Goal: Check status: Check status

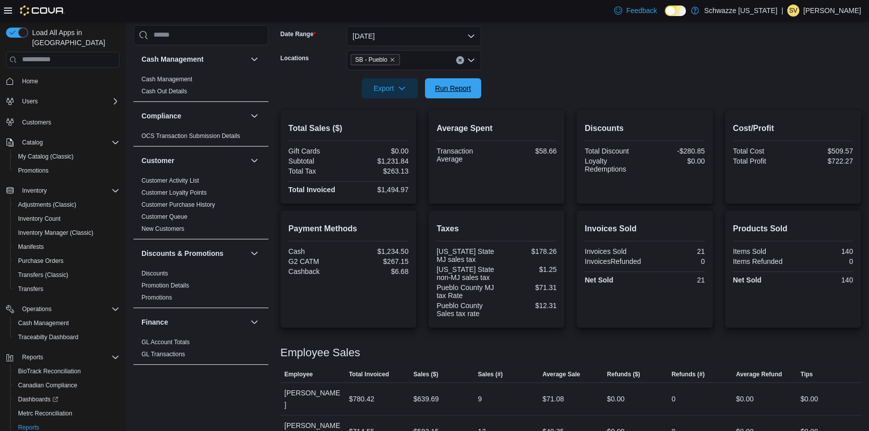
scroll to position [687, 0]
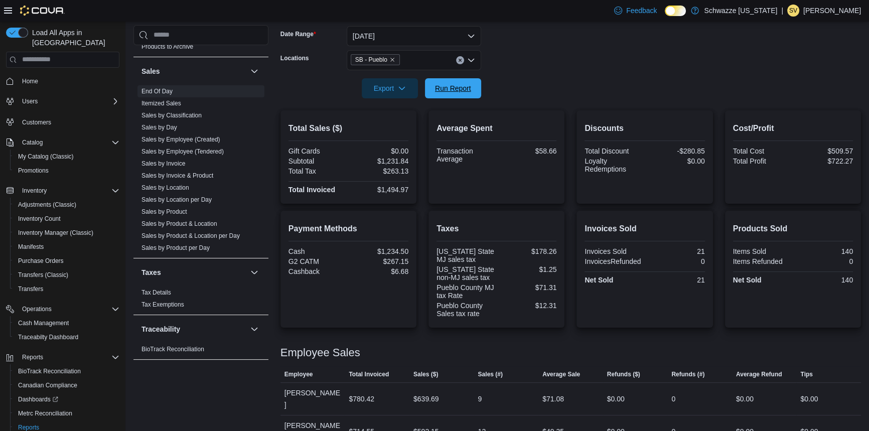
click at [450, 85] on span "Run Report" at bounding box center [453, 88] width 36 height 10
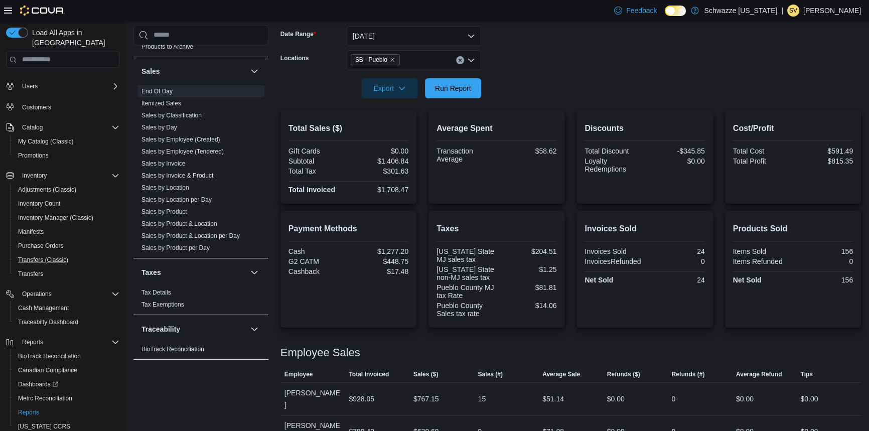
scroll to position [40, 0]
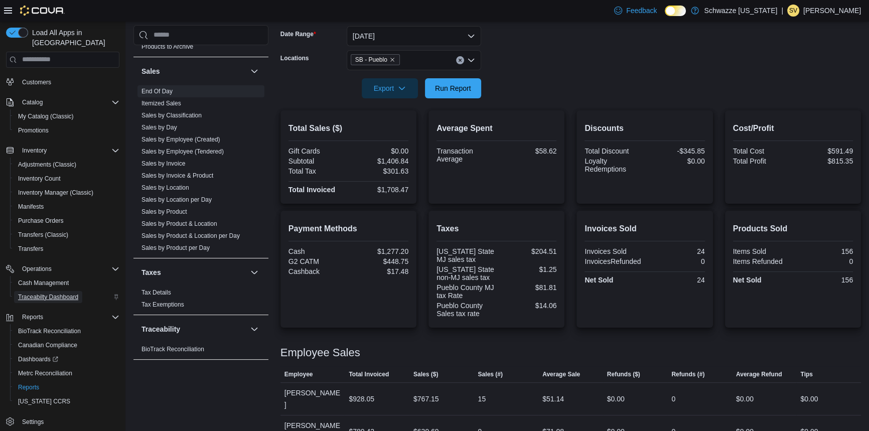
click at [62, 293] on span "Traceabilty Dashboard" at bounding box center [48, 297] width 60 height 8
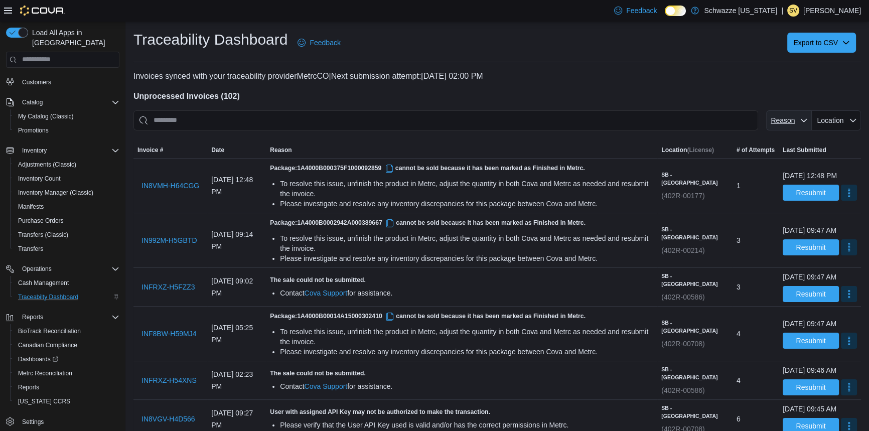
click at [791, 119] on span "Reason" at bounding box center [782, 120] width 24 height 8
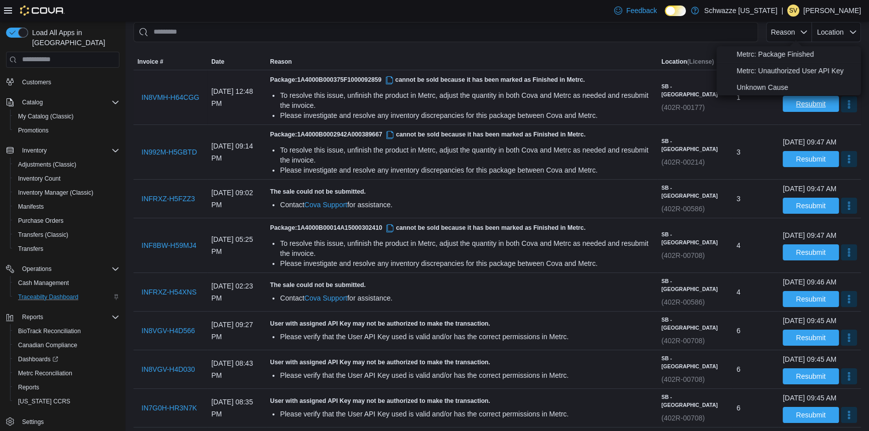
scroll to position [91, 0]
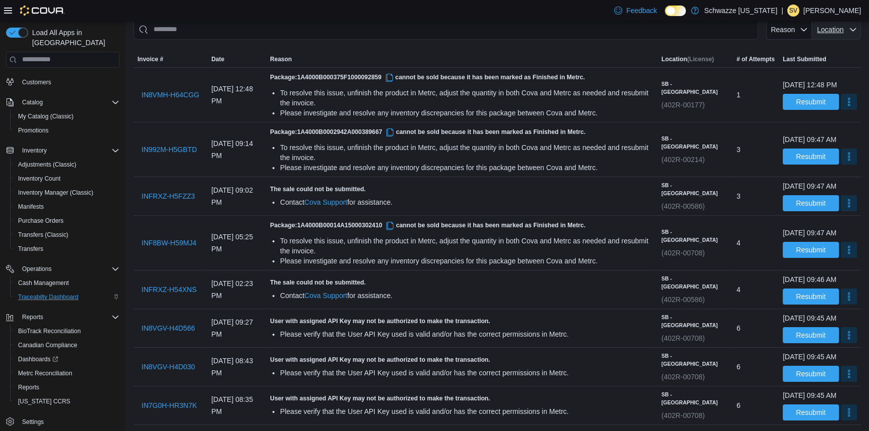
click at [845, 30] on span "Location" at bounding box center [829, 30] width 29 height 10
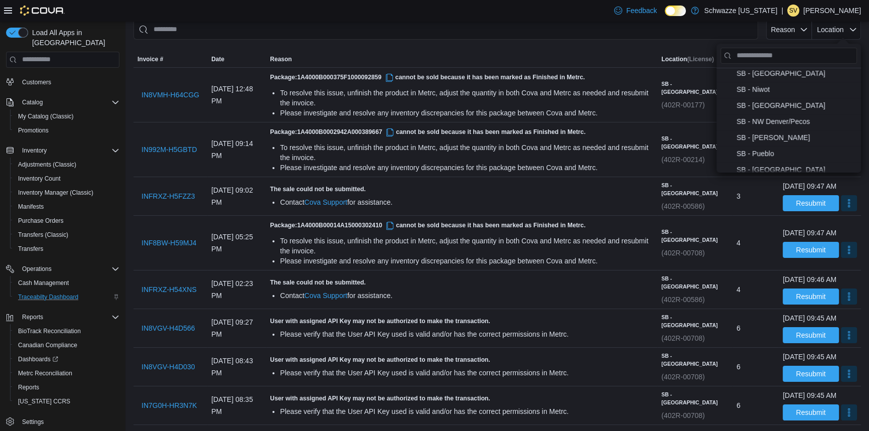
scroll to position [425, 0]
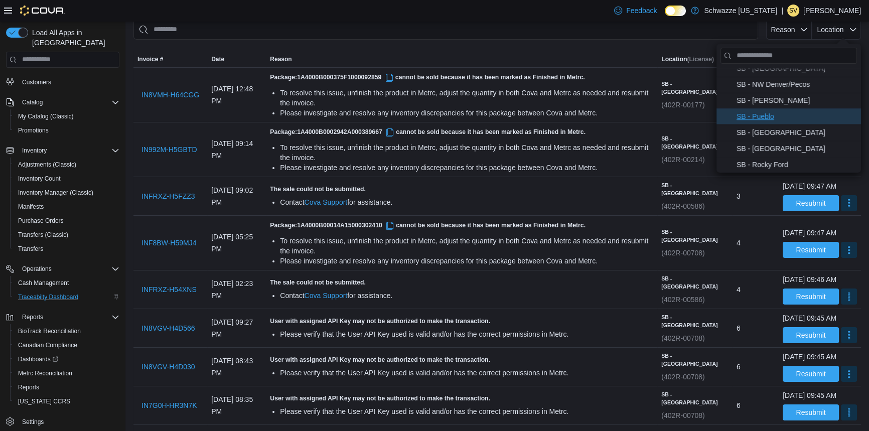
click at [764, 114] on span "SB - Pueblo . To check this option, press Enter." at bounding box center [795, 116] width 118 height 12
type input "**********"
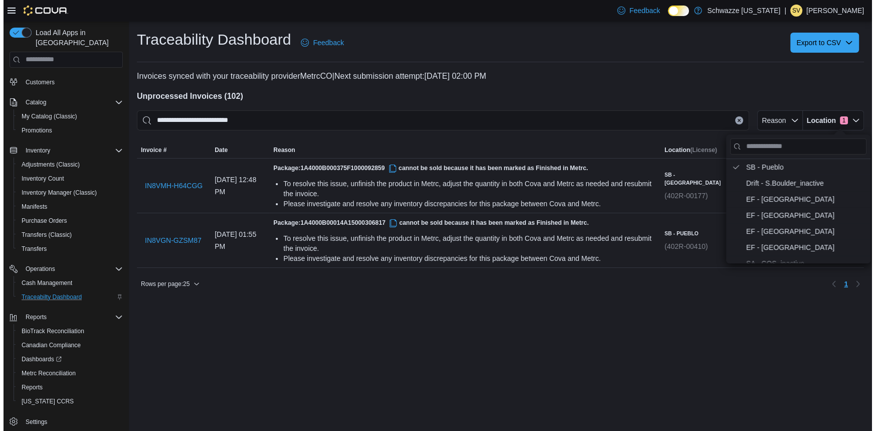
scroll to position [0, 0]
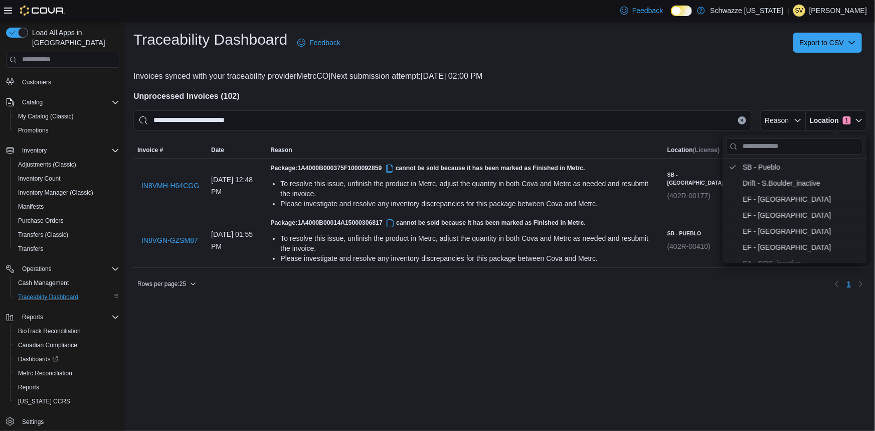
click at [663, 80] on p "Invoices synced with your traceability provider MetrcCO | Next submission attem…" at bounding box center [500, 76] width 734 height 12
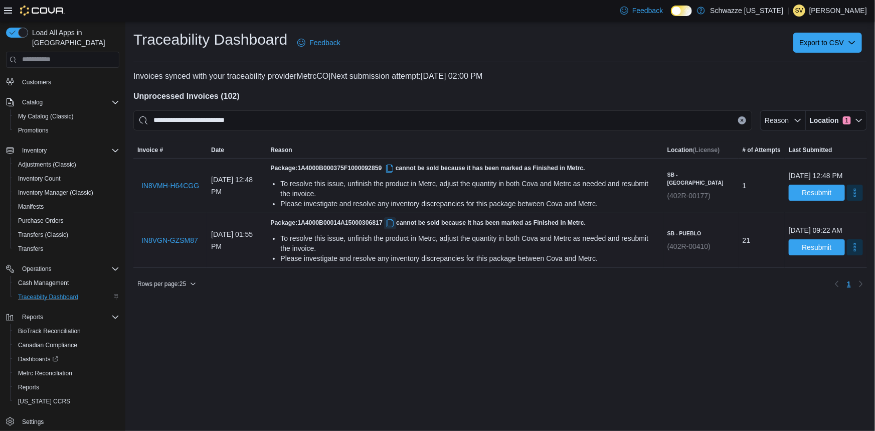
drag, startPoint x: 421, startPoint y: 220, endPoint x: 421, endPoint y: 213, distance: 7.5
click at [396, 220] on button "button" at bounding box center [390, 223] width 12 height 12
click at [167, 236] on span "IN8VGN-GZSM87" at bounding box center [169, 240] width 57 height 10
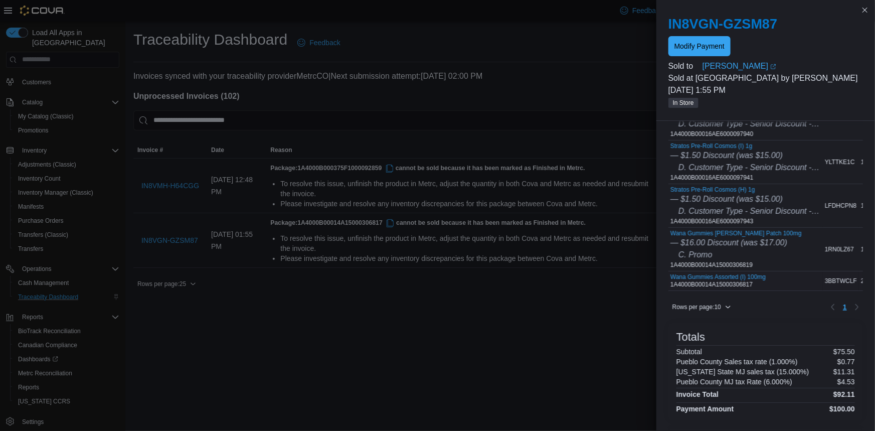
scroll to position [80, 0]
click at [731, 310] on icon "button" at bounding box center [728, 307] width 6 height 6
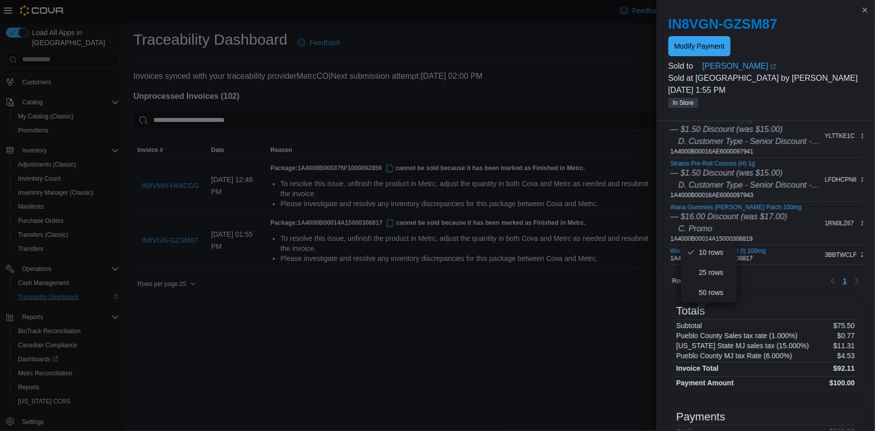
scroll to position [171, 0]
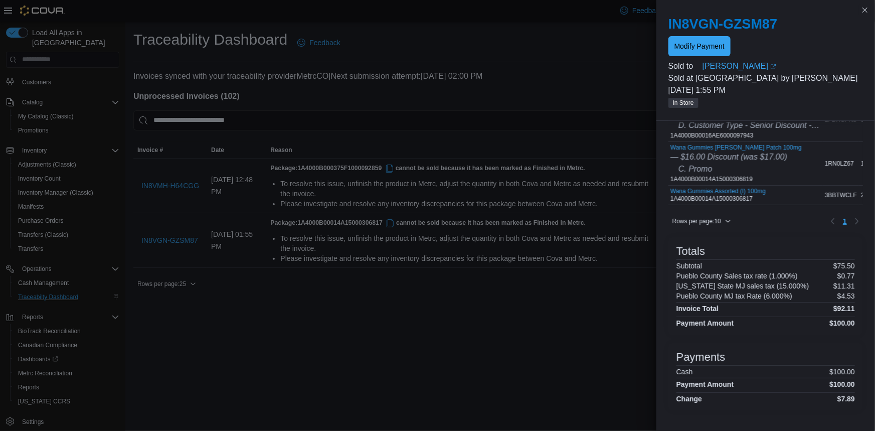
click at [802, 255] on div "Totals" at bounding box center [766, 251] width 179 height 12
drag, startPoint x: 751, startPoint y: 198, endPoint x: 808, endPoint y: 207, distance: 58.3
click at [808, 207] on div "Sorting MemoryTable from EuiInMemoryTable; Page 1 of 1. Item SKU Qty Price Tota…" at bounding box center [765, 113] width 195 height 231
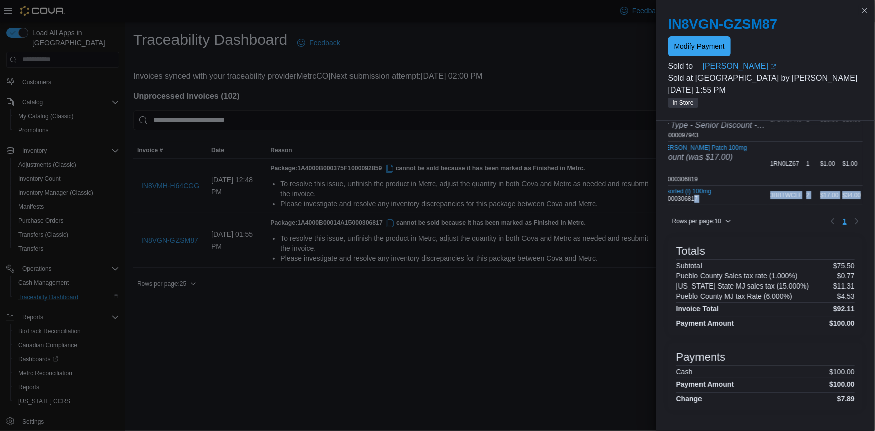
scroll to position [0, 0]
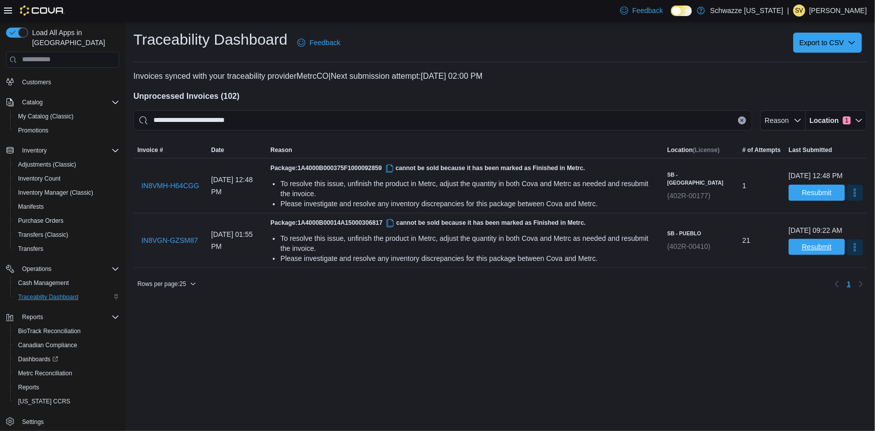
click at [814, 252] on span "Resubmit" at bounding box center [817, 247] width 30 height 10
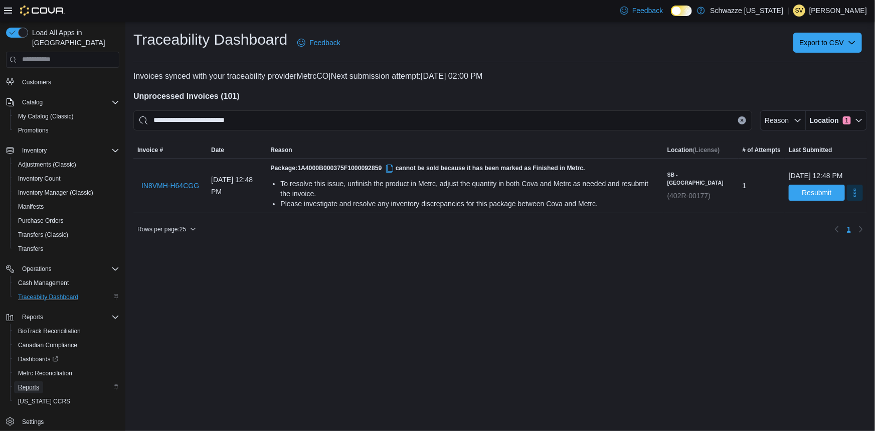
click at [27, 381] on span "Reports" at bounding box center [28, 387] width 21 height 12
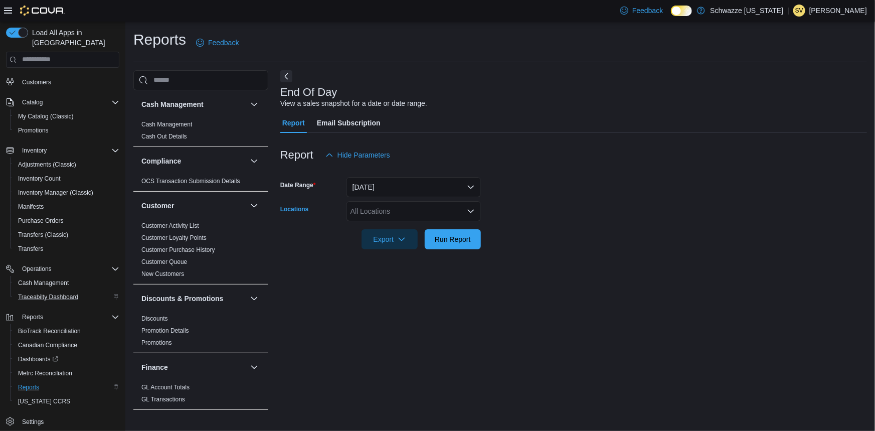
click at [378, 210] on div "All Locations" at bounding box center [414, 211] width 134 height 20
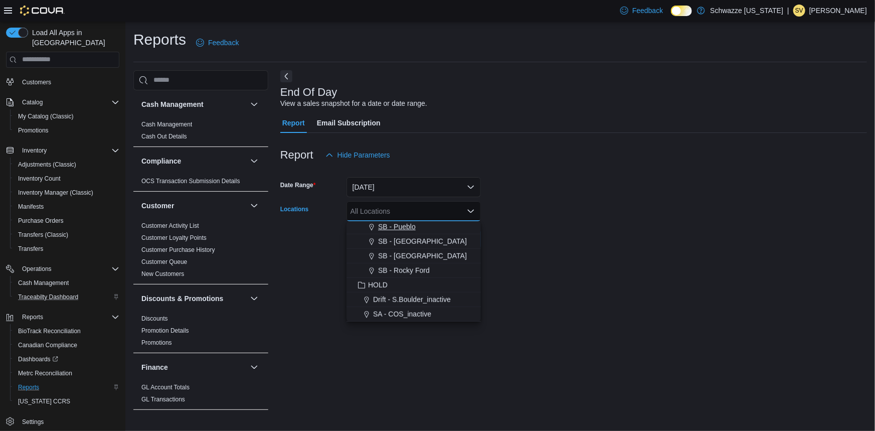
click at [406, 225] on span "SB - Pueblo" at bounding box center [397, 227] width 38 height 10
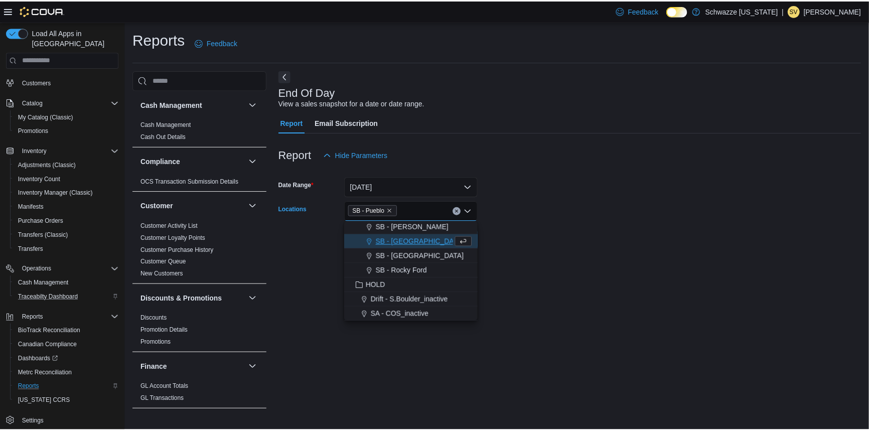
scroll to position [466, 0]
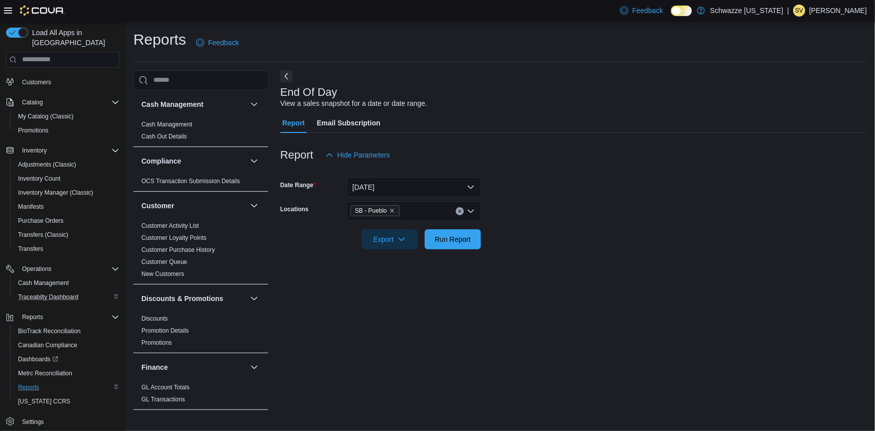
click at [635, 224] on div at bounding box center [573, 225] width 587 height 8
click at [444, 244] on span "Run Report" at bounding box center [453, 239] width 44 height 20
